Goal: Task Accomplishment & Management: Use online tool/utility

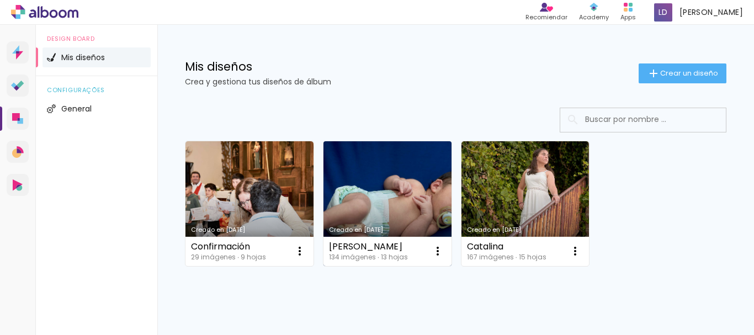
click at [357, 197] on link "Creado en [DATE]" at bounding box center [388, 203] width 128 height 125
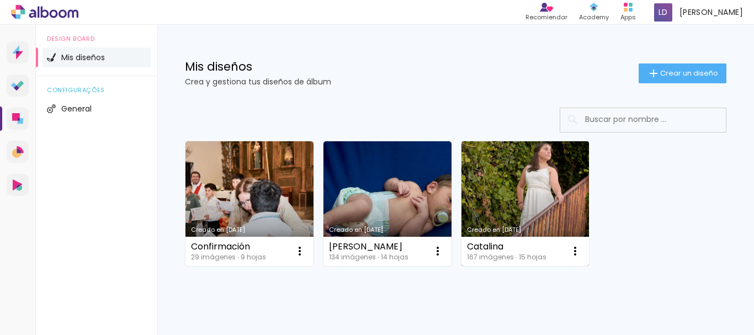
click at [496, 214] on link "Creado en [DATE]" at bounding box center [526, 203] width 128 height 125
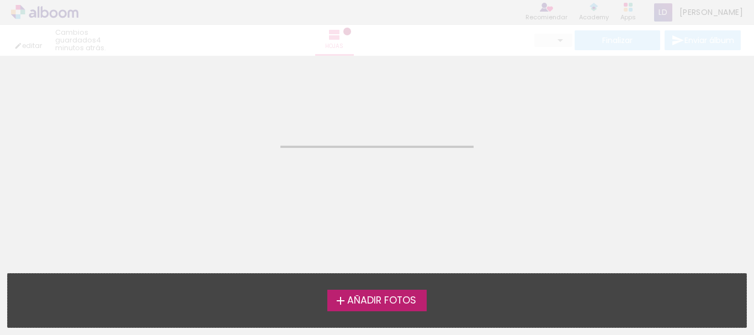
click at [22, 297] on iron-horizontal-list at bounding box center [11, 300] width 22 height 69
